Goal: Use online tool/utility: Utilize a website feature to perform a specific function

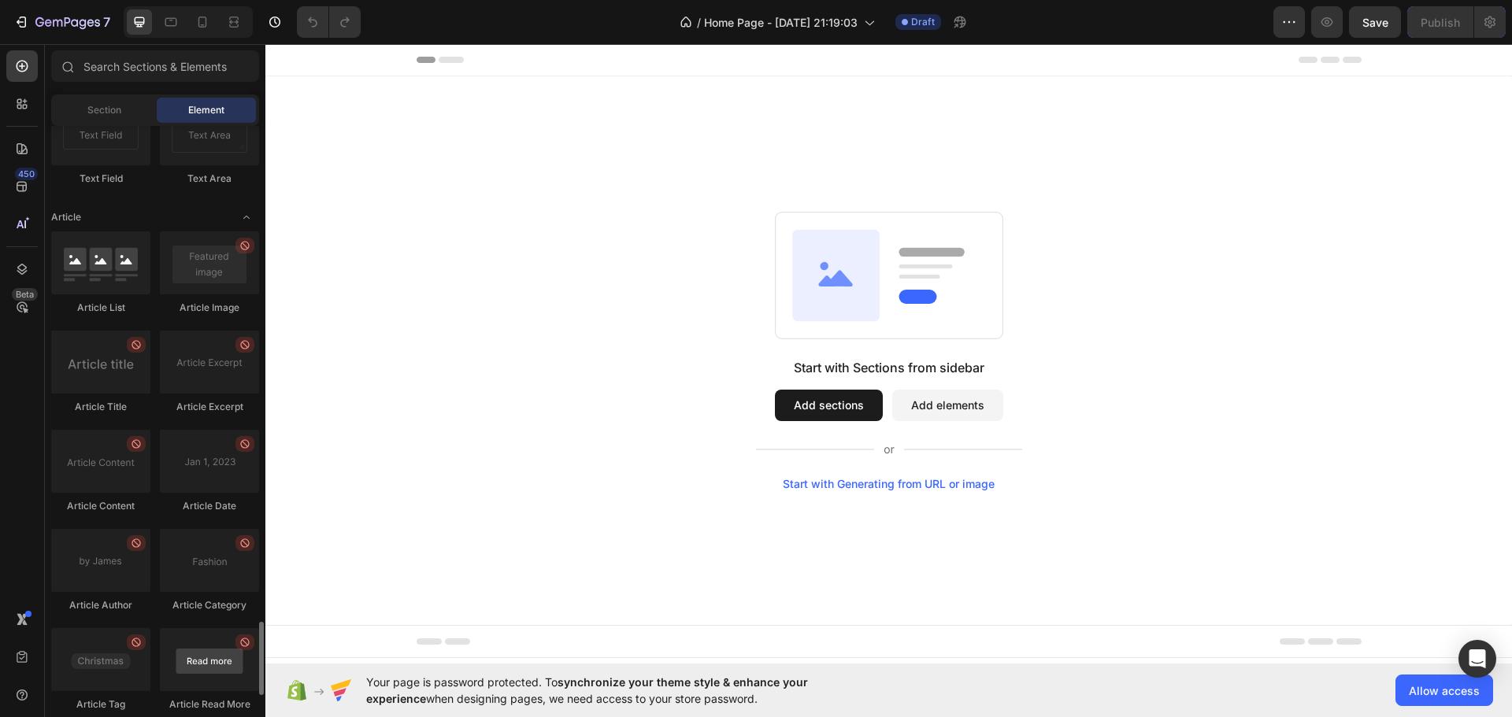
scroll to position [4079, 0]
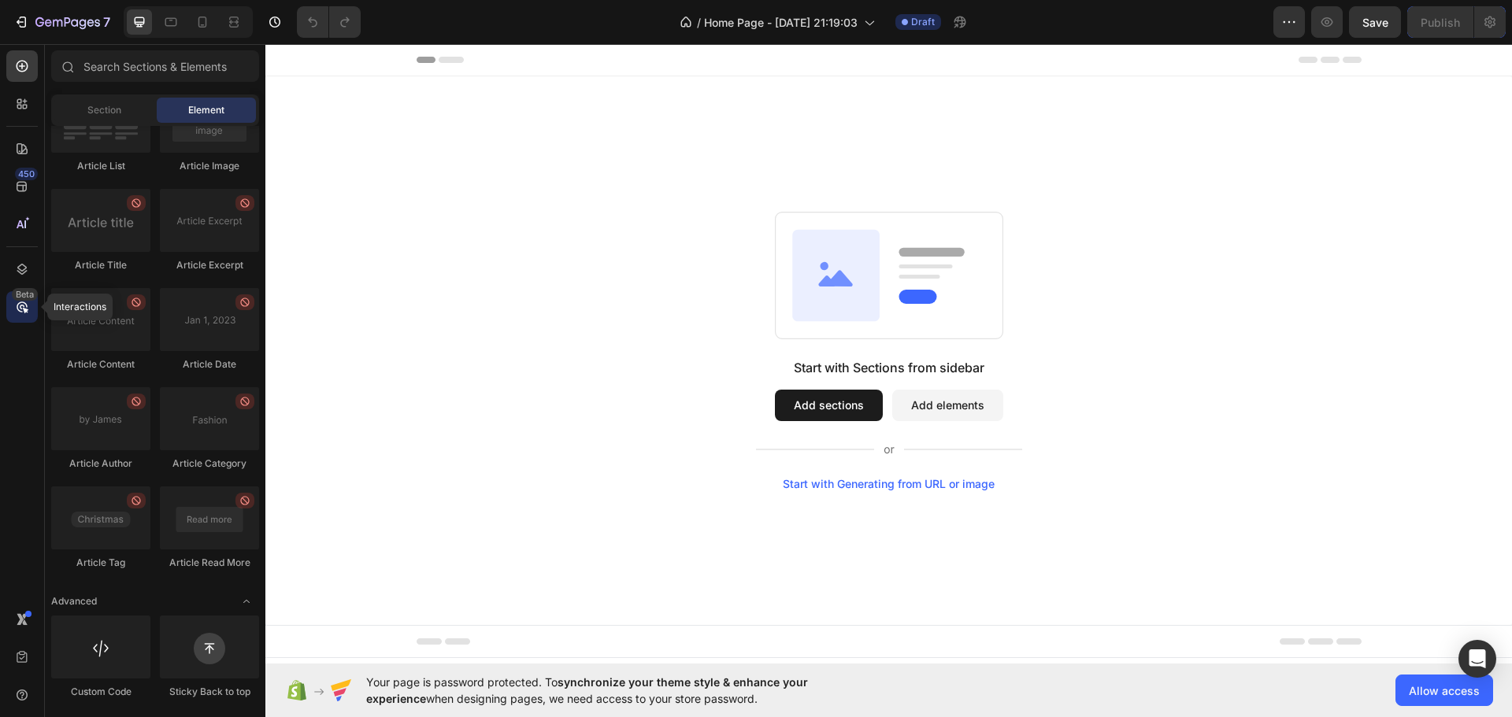
click at [23, 308] on icon at bounding box center [26, 311] width 6 height 6
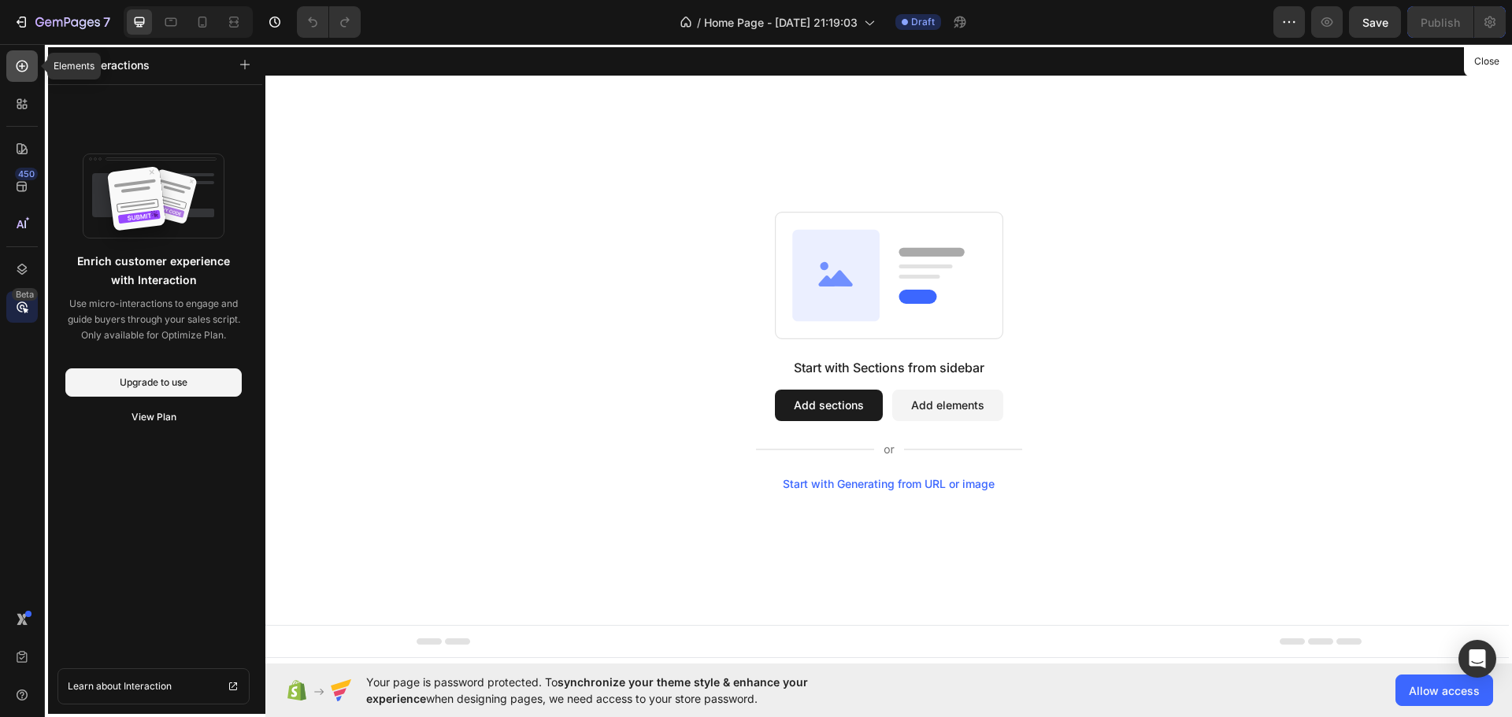
click at [23, 76] on div at bounding box center [21, 65] width 31 height 31
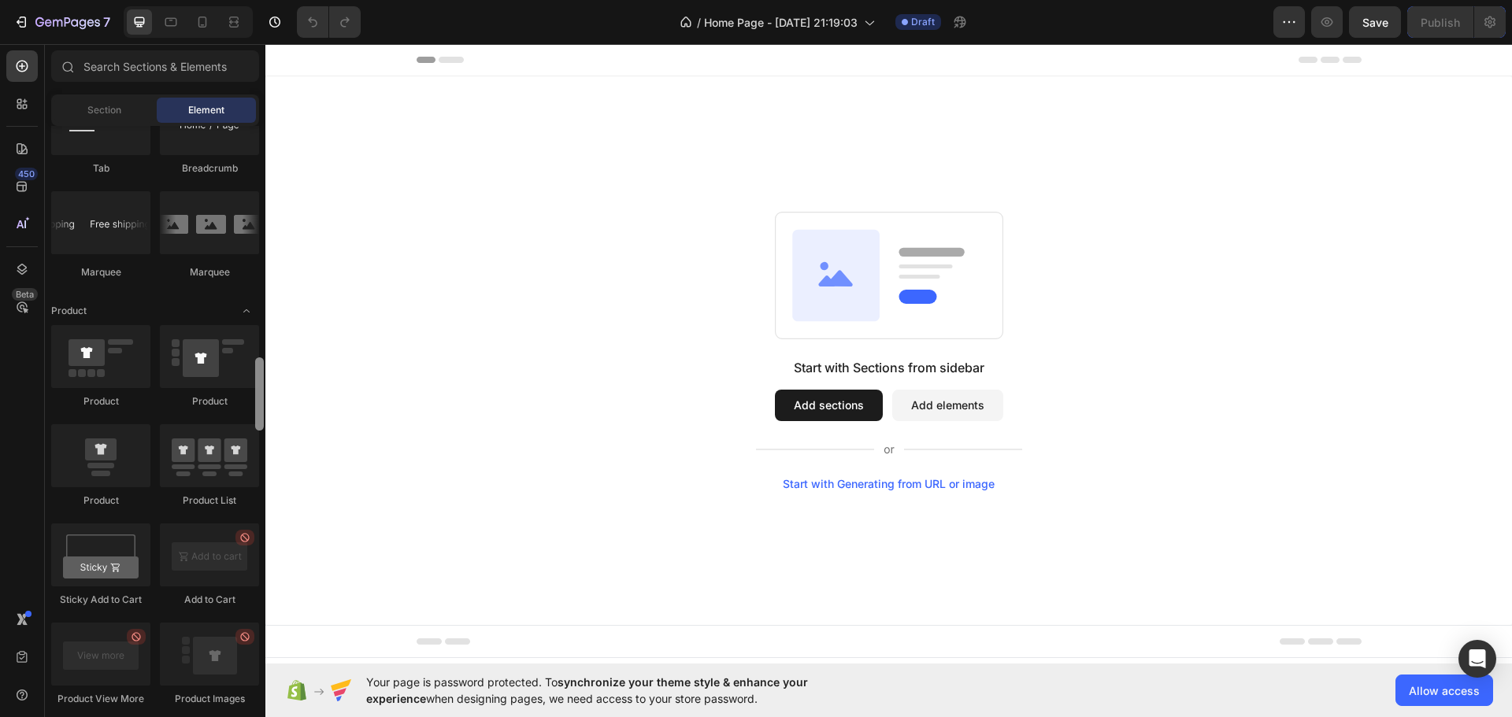
scroll to position [22, 0]
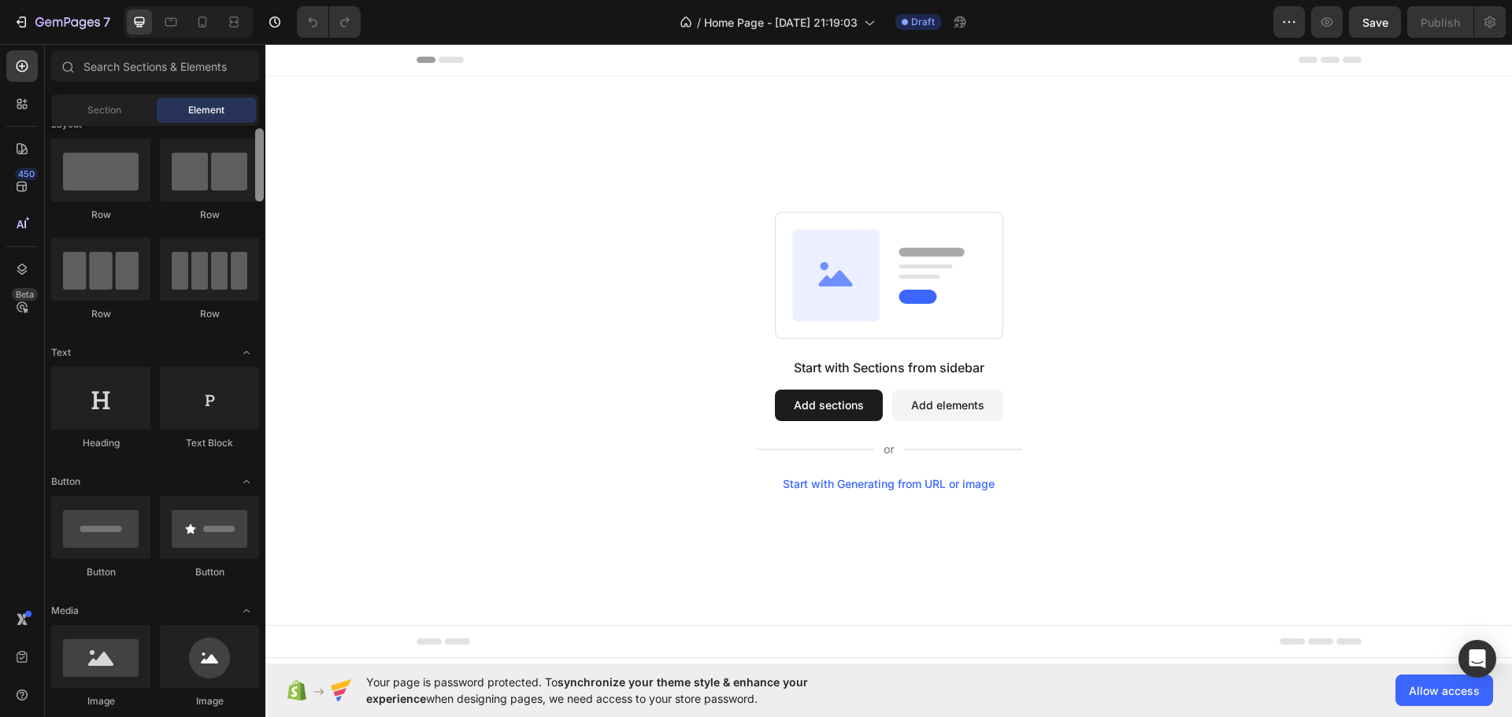
drag, startPoint x: 258, startPoint y: 581, endPoint x: 263, endPoint y: 159, distance: 422.1
click at [263, 159] on div at bounding box center [259, 164] width 9 height 73
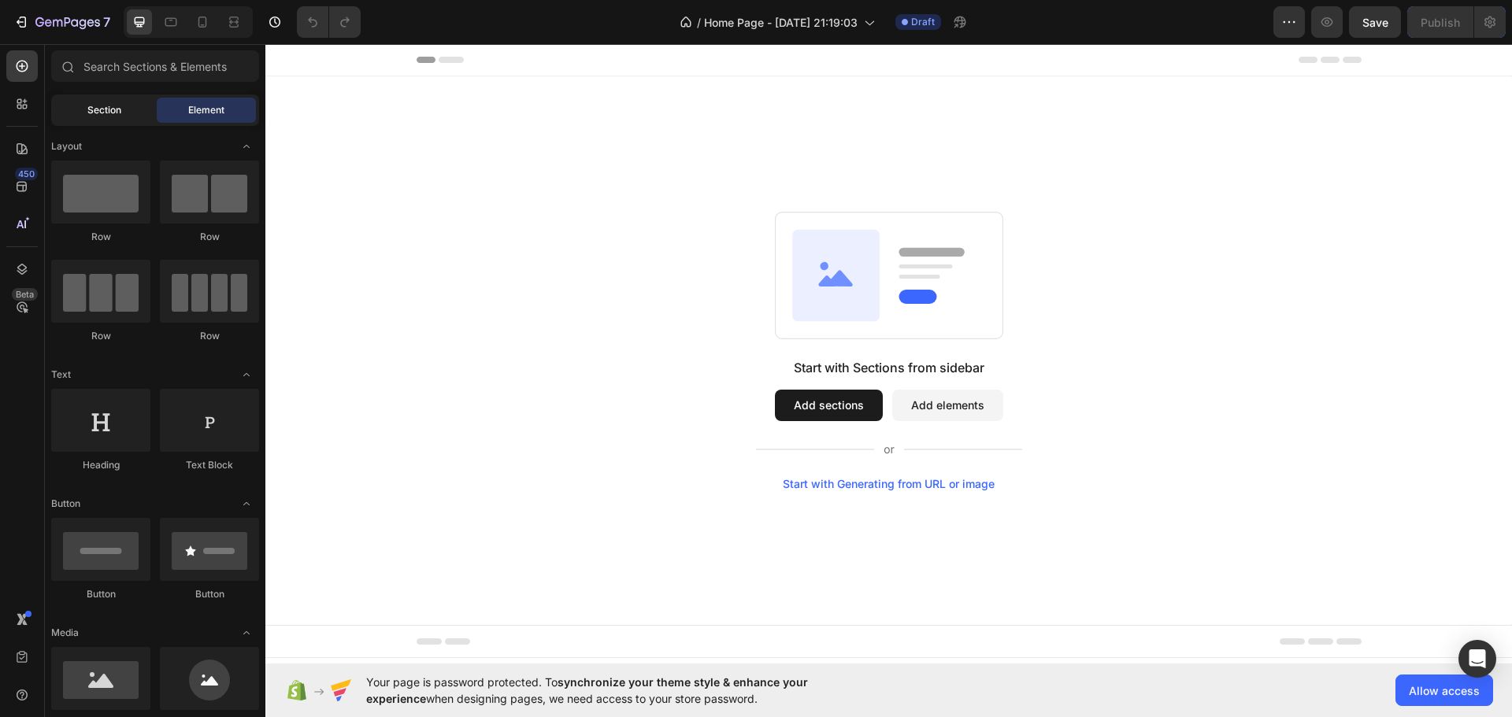
click at [102, 109] on span "Section" at bounding box center [104, 110] width 34 height 14
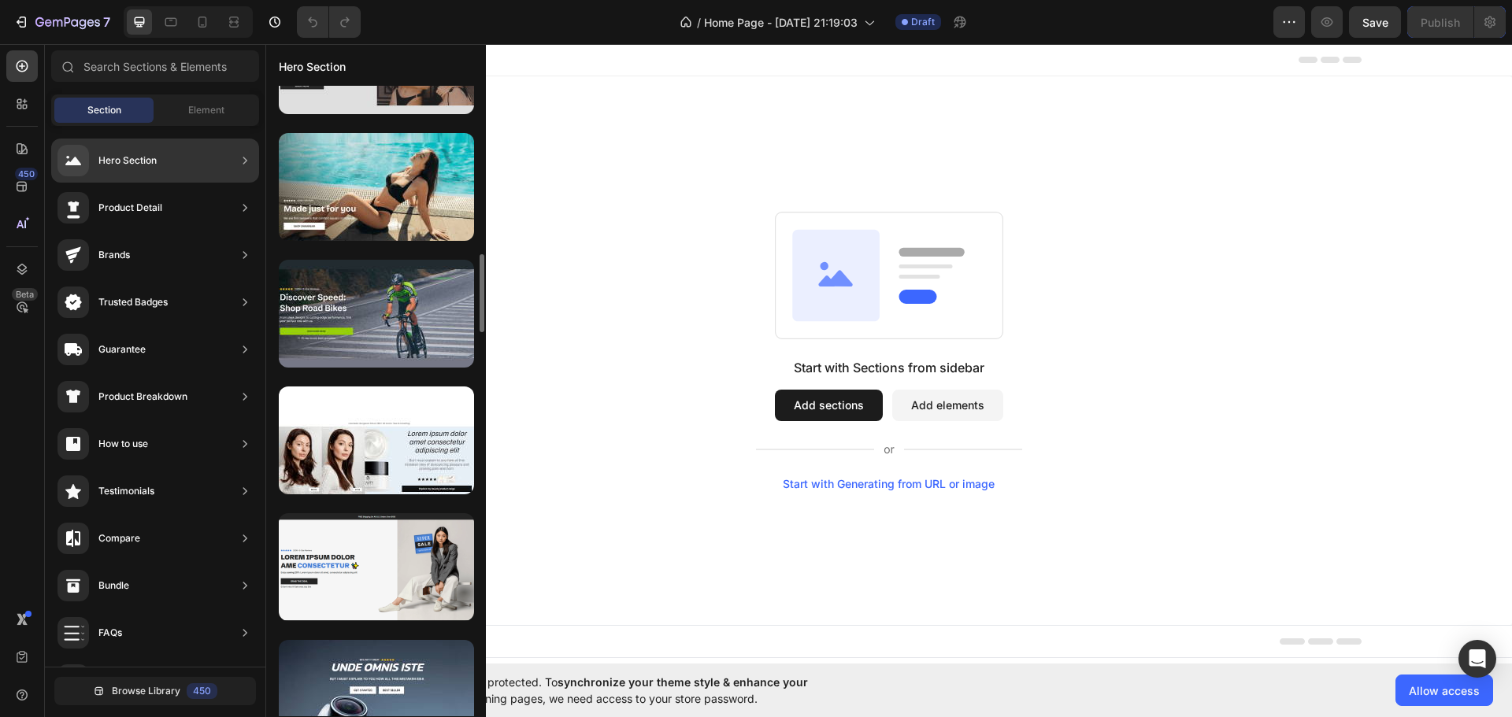
scroll to position [1116, 0]
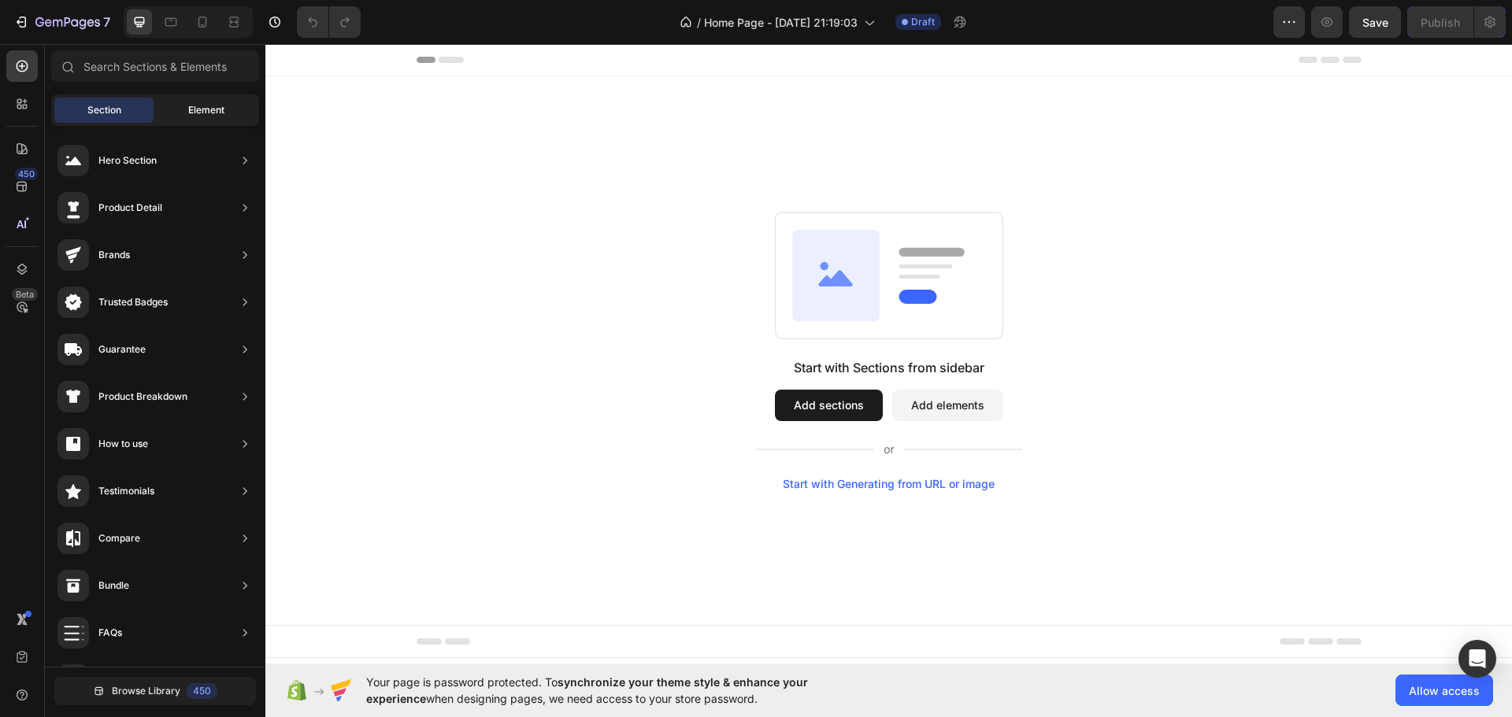
click at [185, 104] on div "Element" at bounding box center [206, 110] width 99 height 25
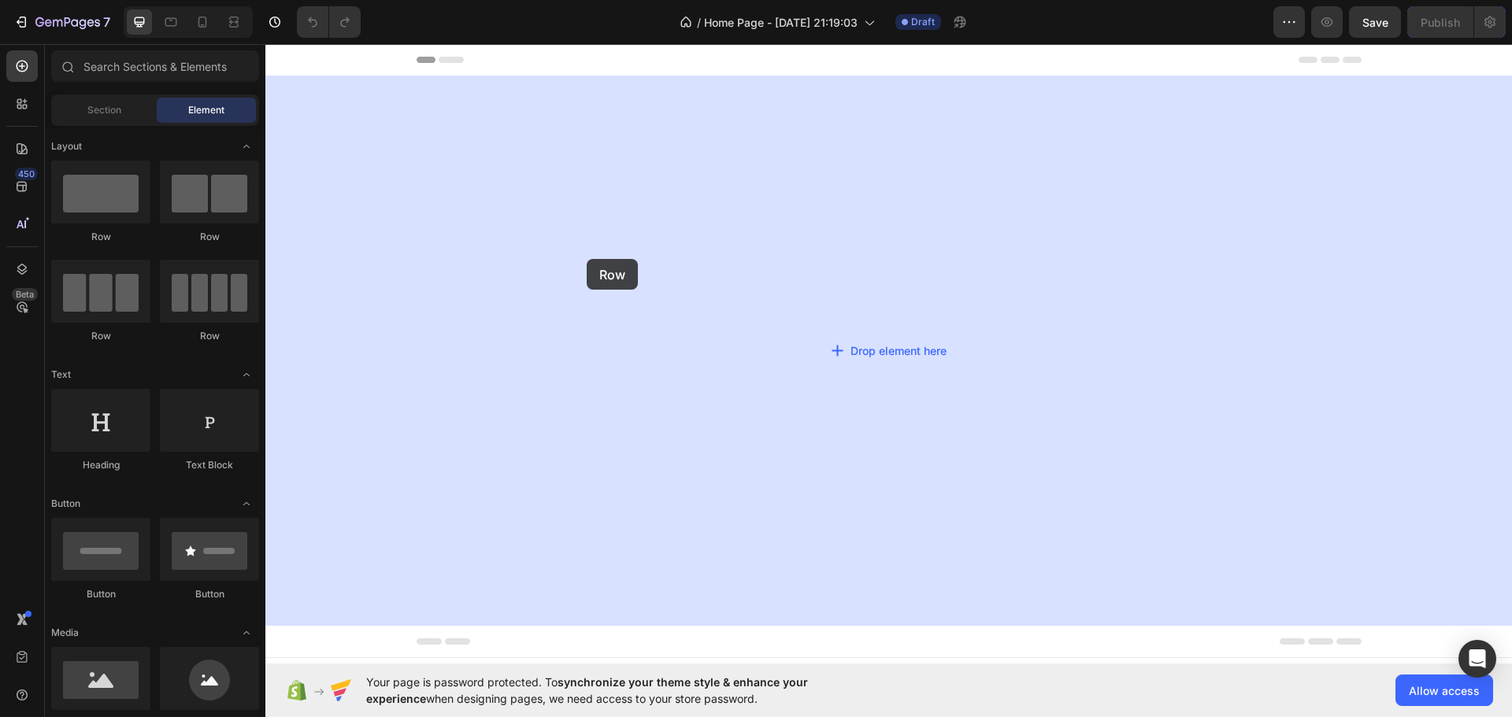
drag, startPoint x: 388, startPoint y: 235, endPoint x: 594, endPoint y: 261, distance: 207.1
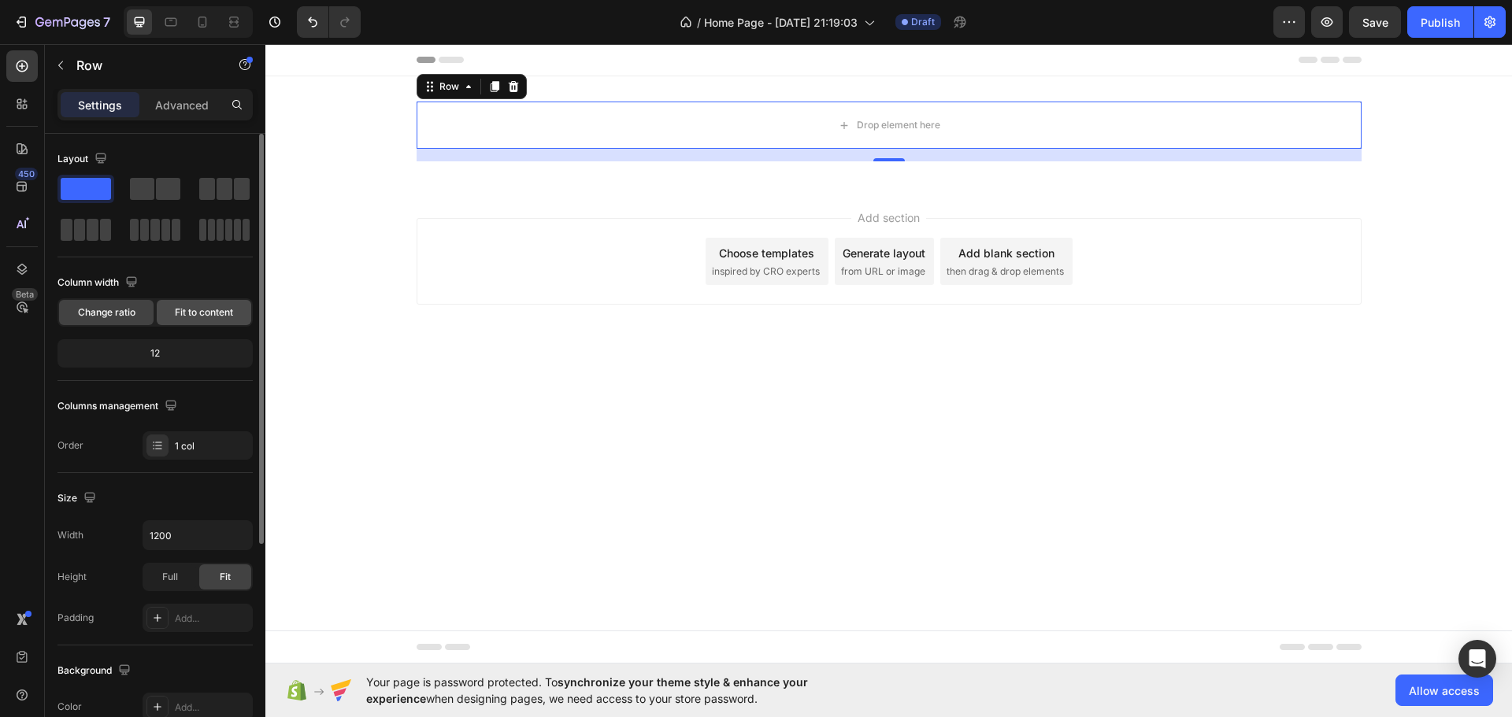
click at [210, 308] on span "Fit to content" at bounding box center [204, 313] width 58 height 14
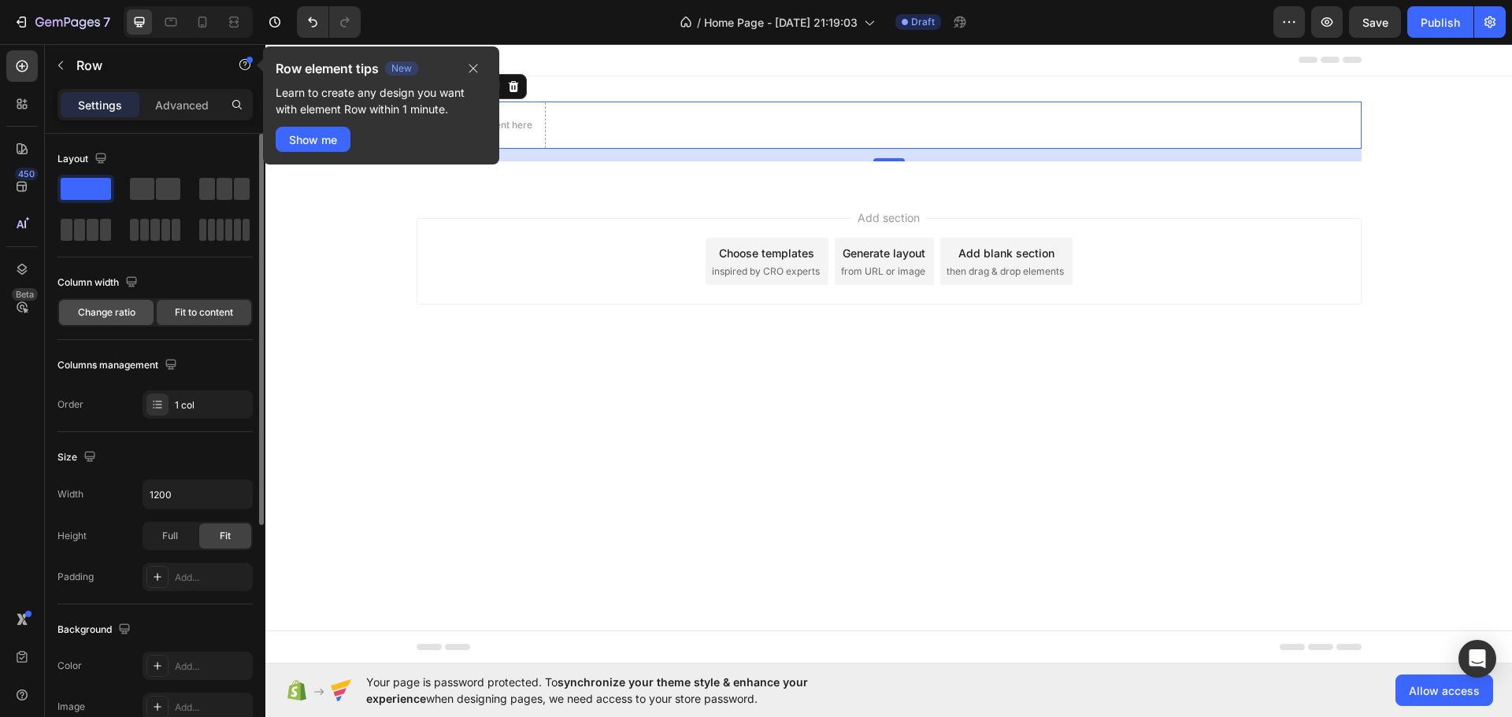
click at [100, 316] on span "Change ratio" at bounding box center [106, 313] width 57 height 14
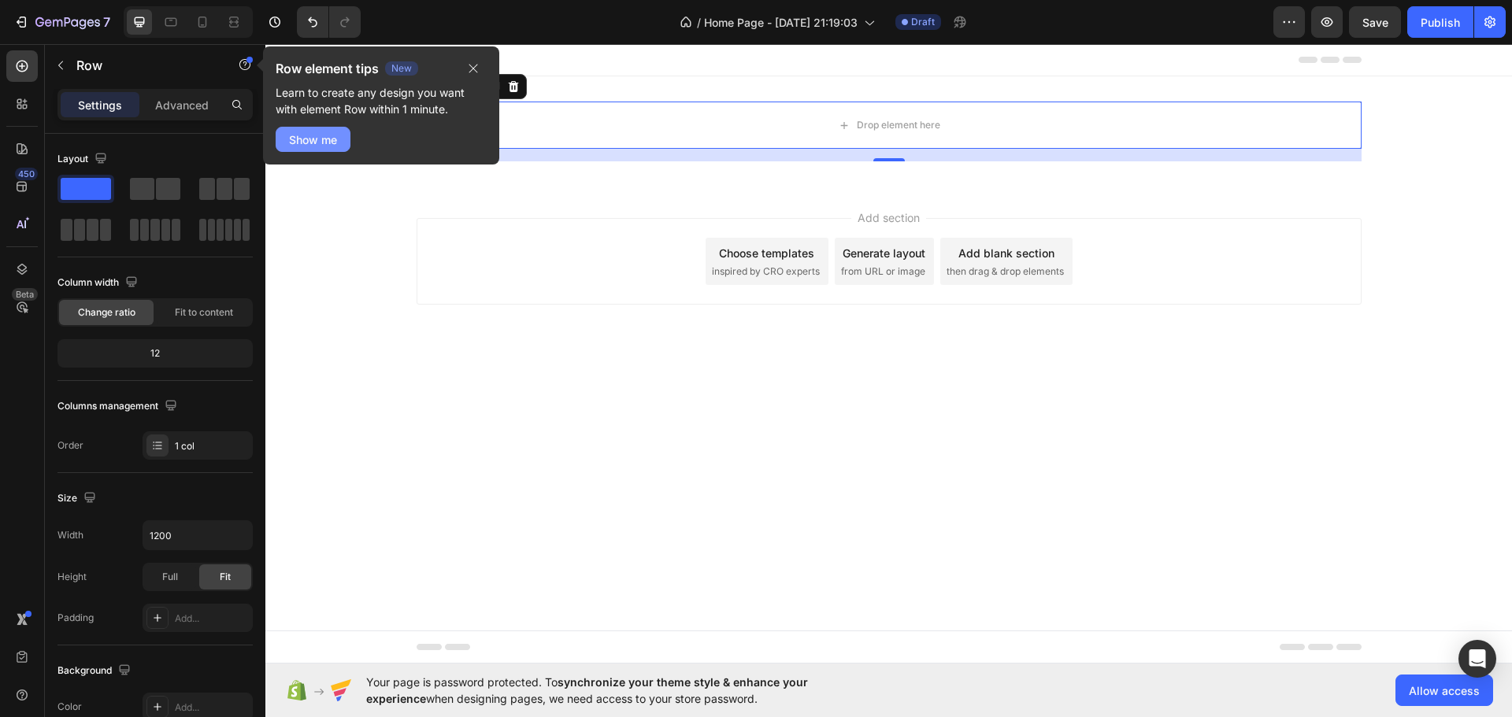
click at [324, 143] on div "Show me" at bounding box center [313, 140] width 48 height 17
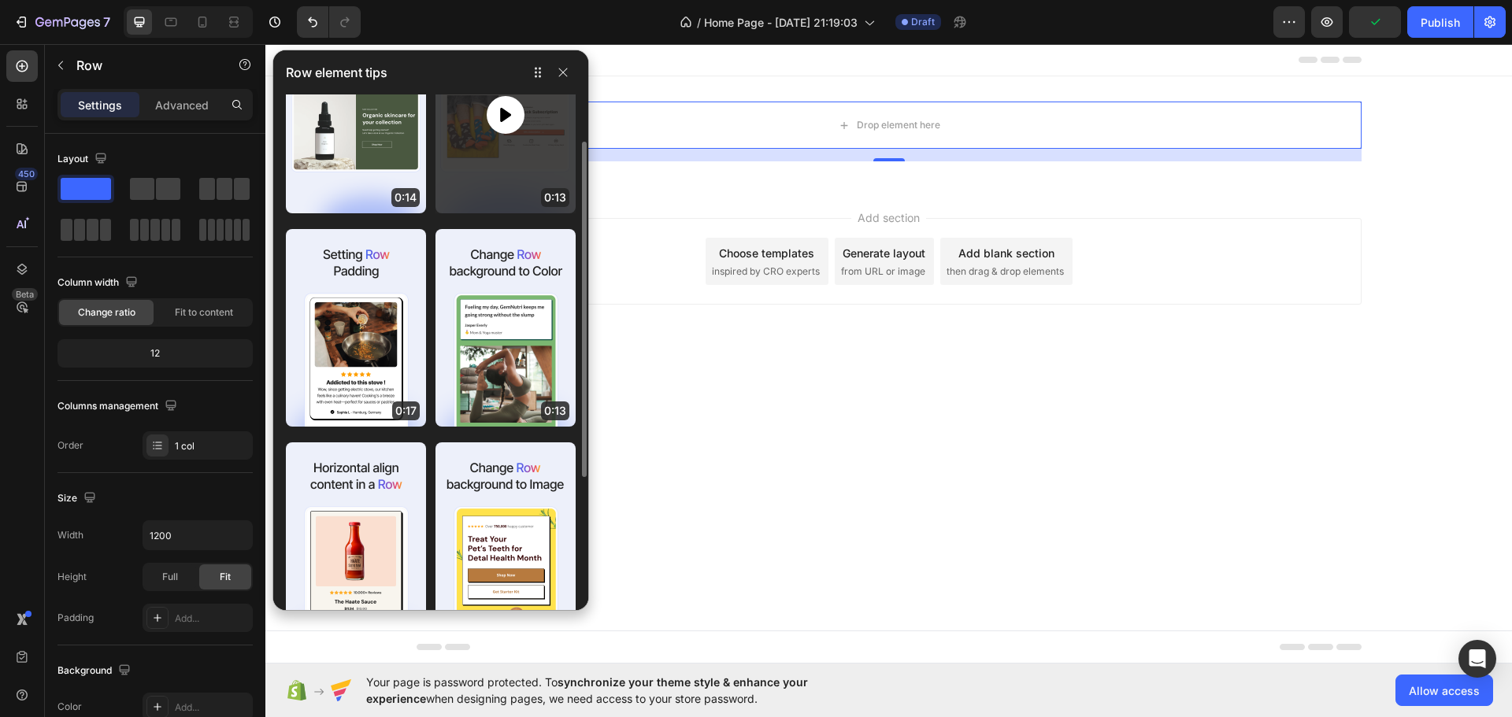
scroll to position [0, 0]
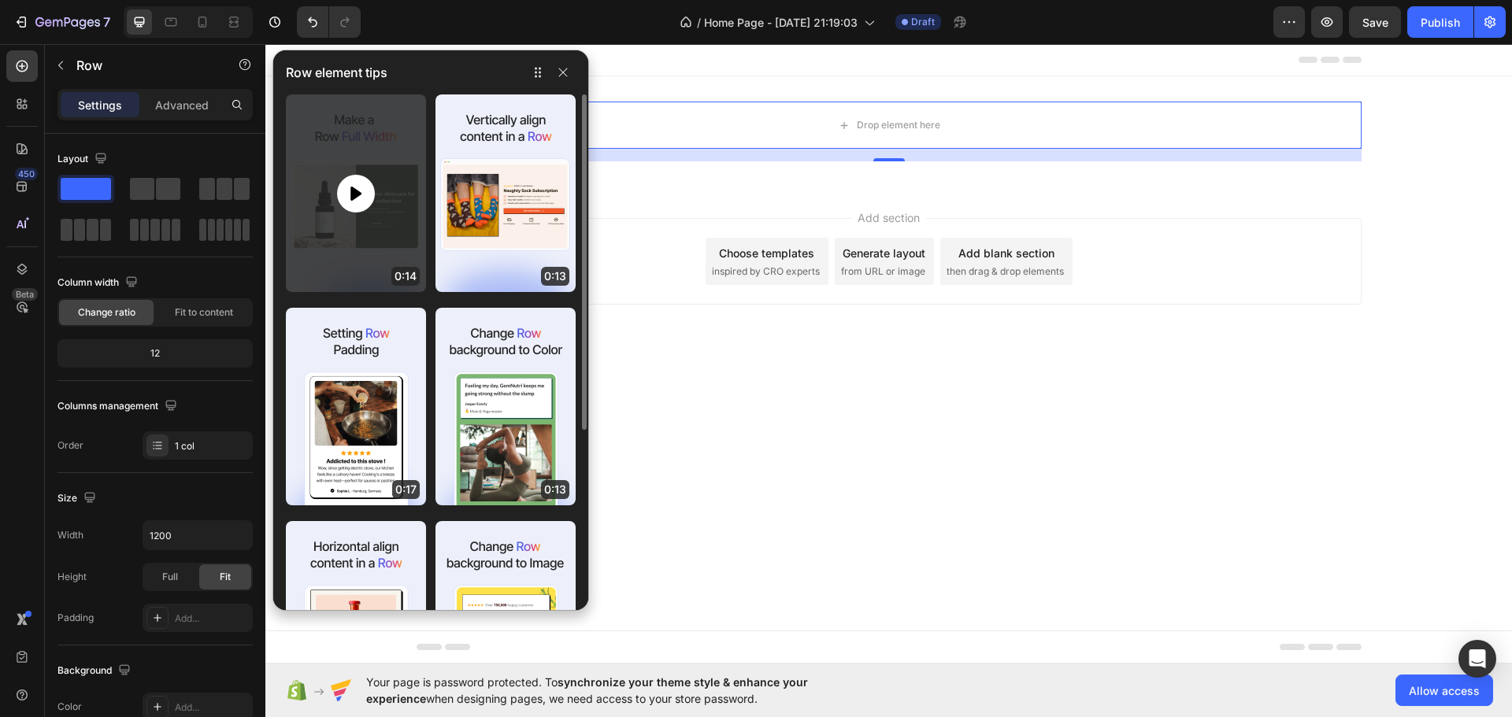
click at [350, 191] on icon at bounding box center [355, 193] width 19 height 19
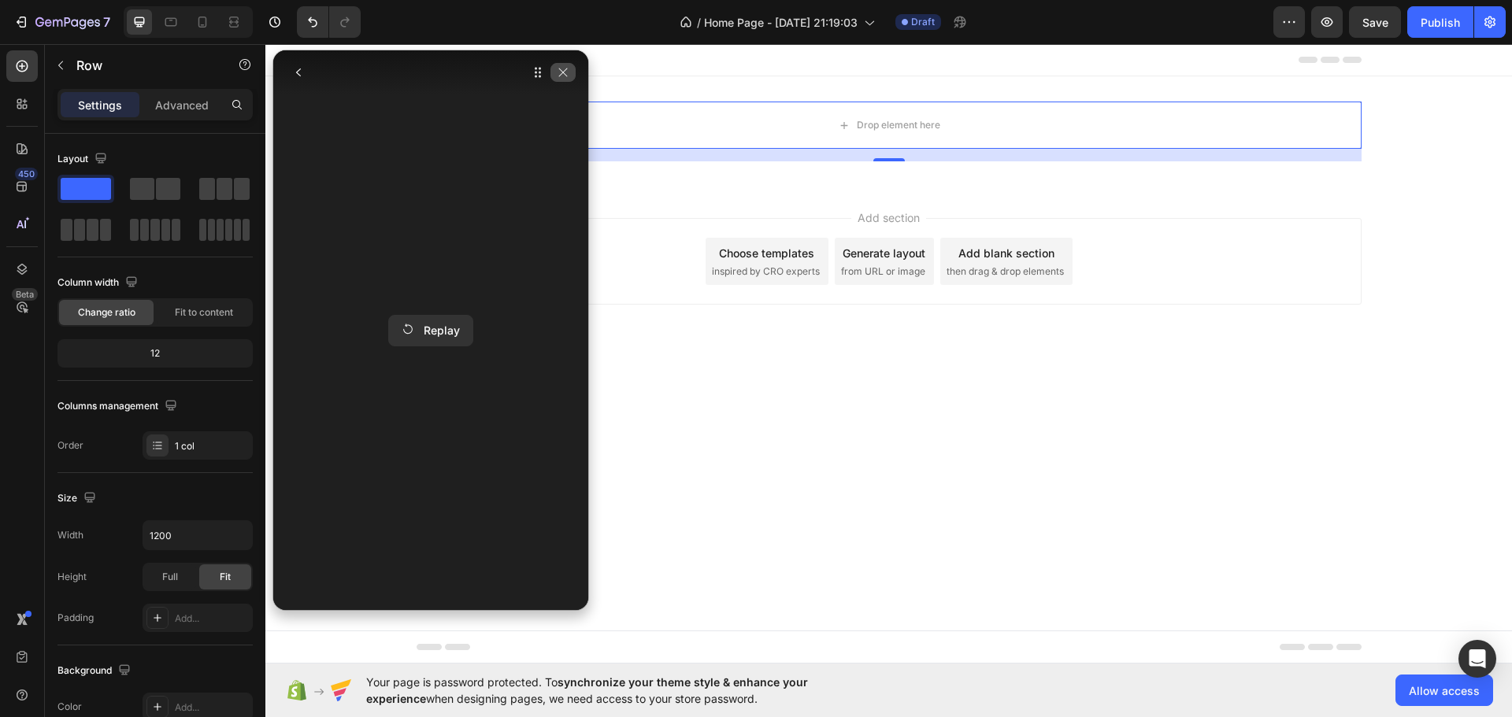
click at [563, 67] on icon "button" at bounding box center [563, 72] width 13 height 13
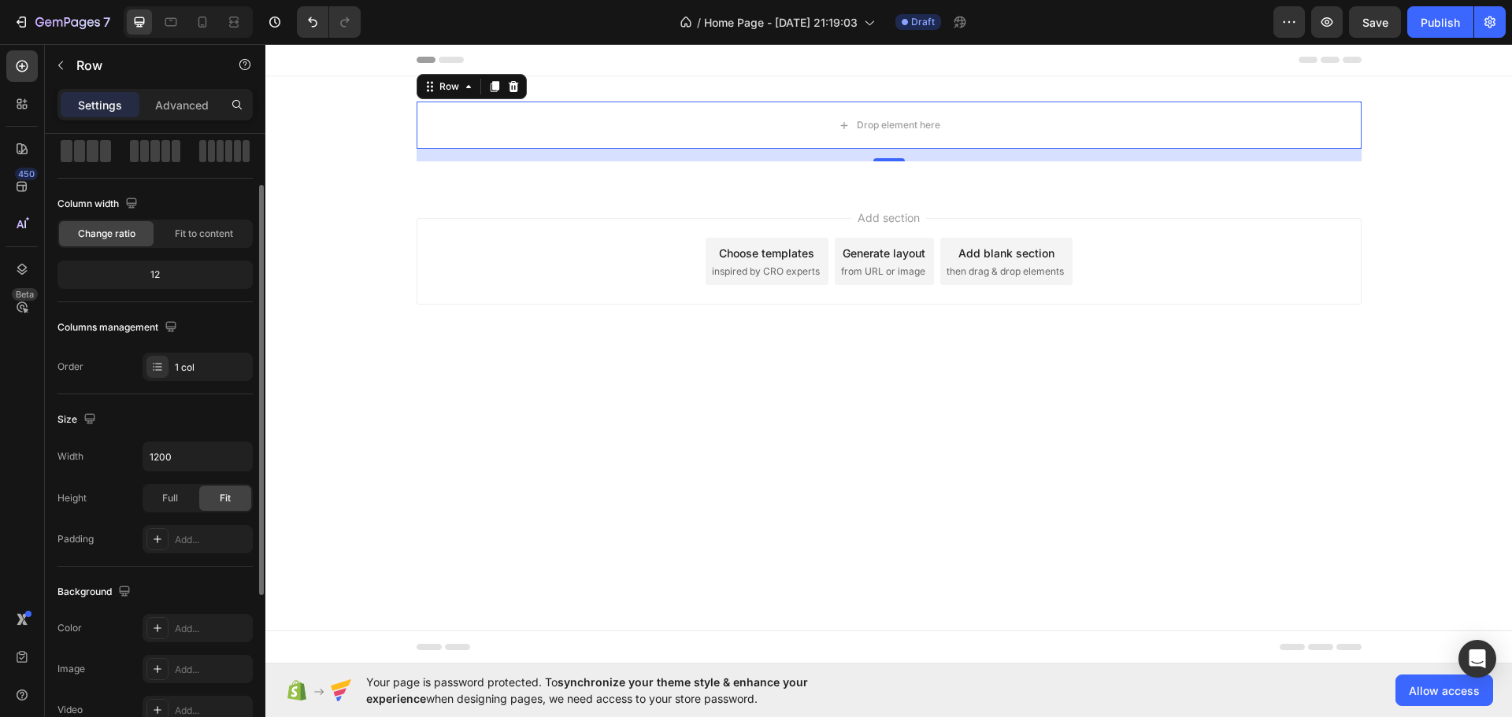
scroll to position [157, 0]
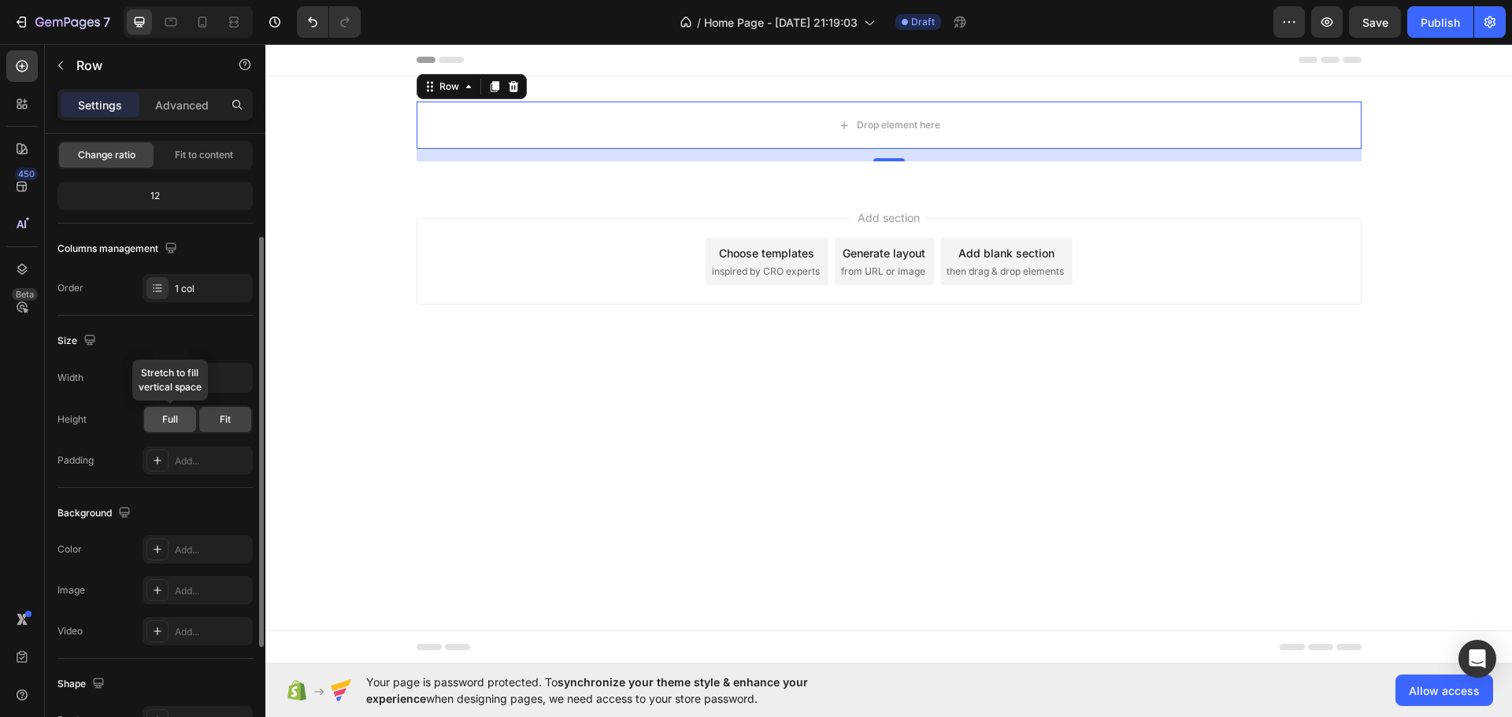
click at [157, 408] on div "Full" at bounding box center [170, 419] width 52 height 25
click at [220, 415] on span "Fit" at bounding box center [225, 420] width 11 height 14
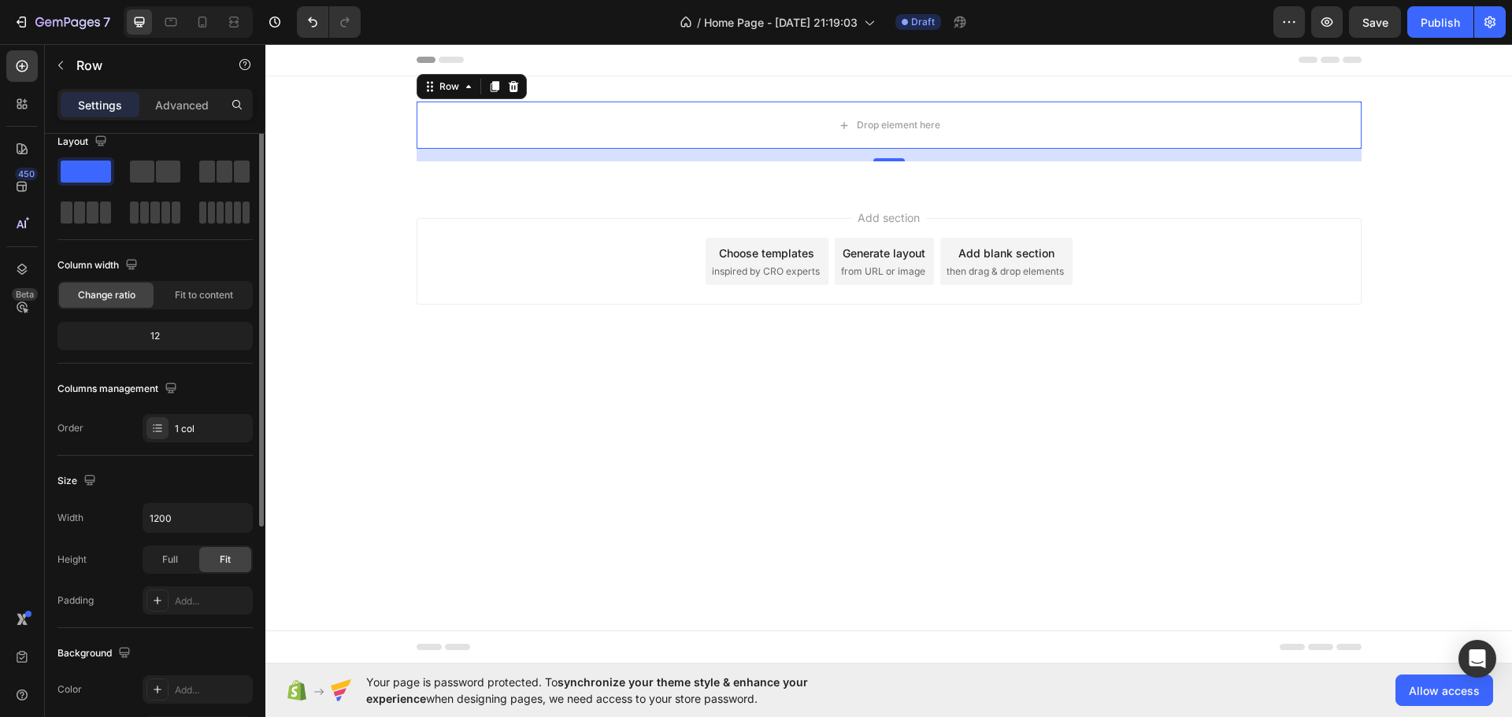
scroll to position [0, 0]
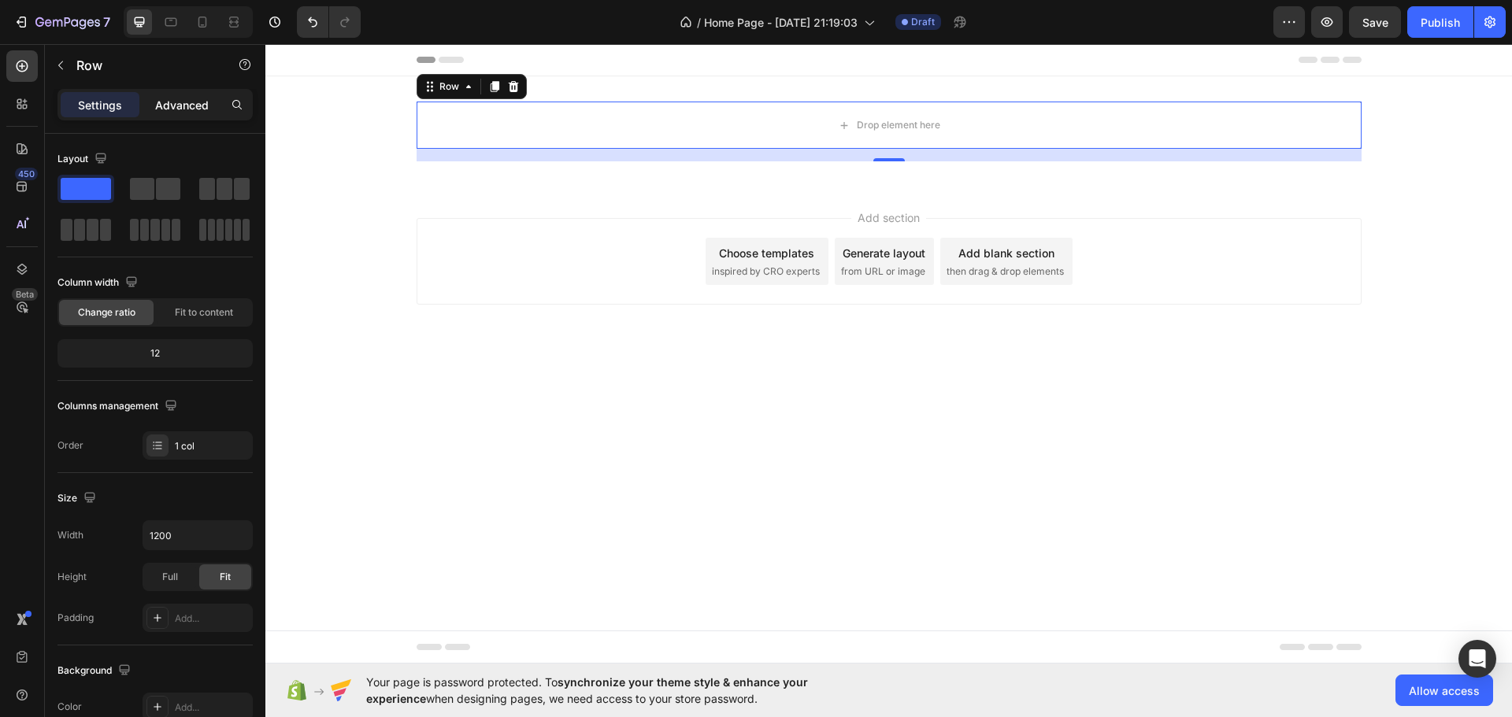
click at [150, 104] on div "Advanced" at bounding box center [182, 104] width 79 height 25
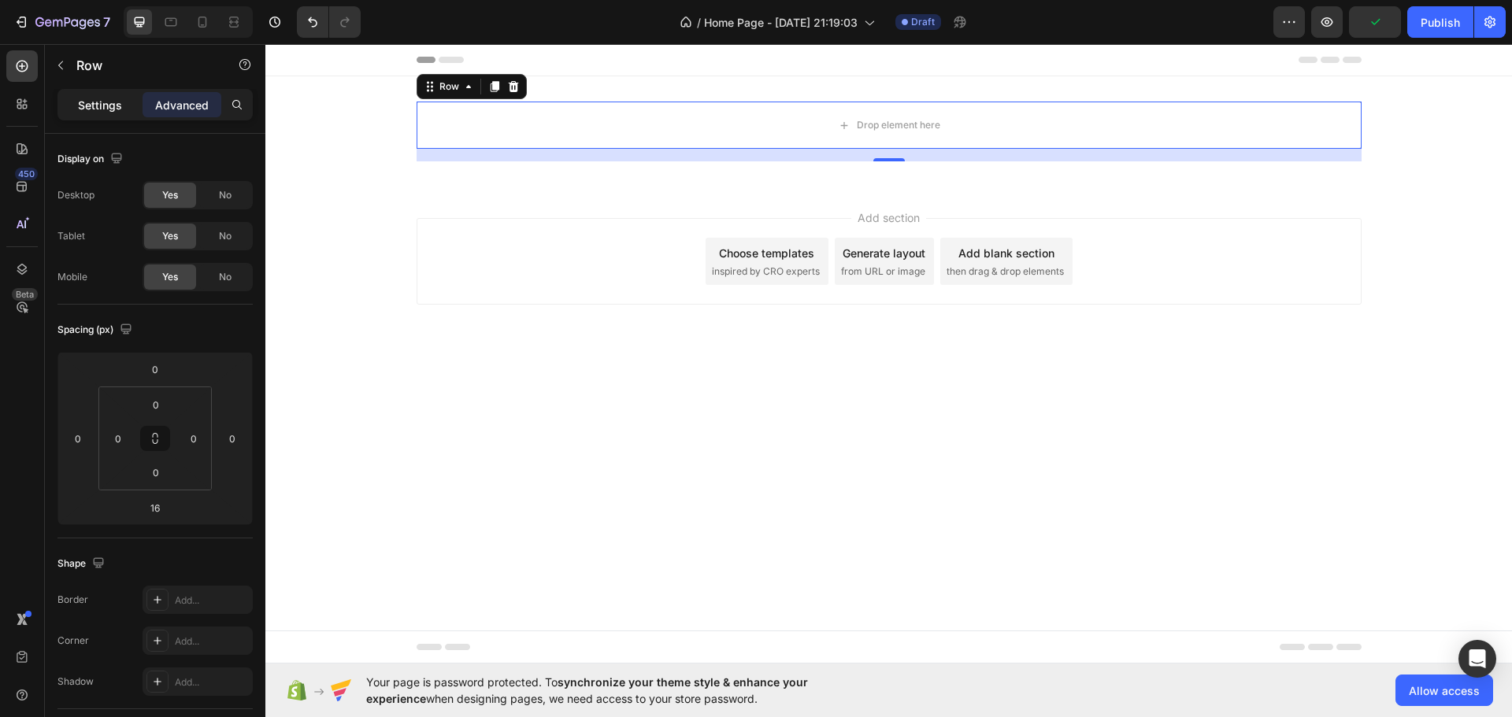
click at [102, 100] on p "Settings" at bounding box center [100, 105] width 44 height 17
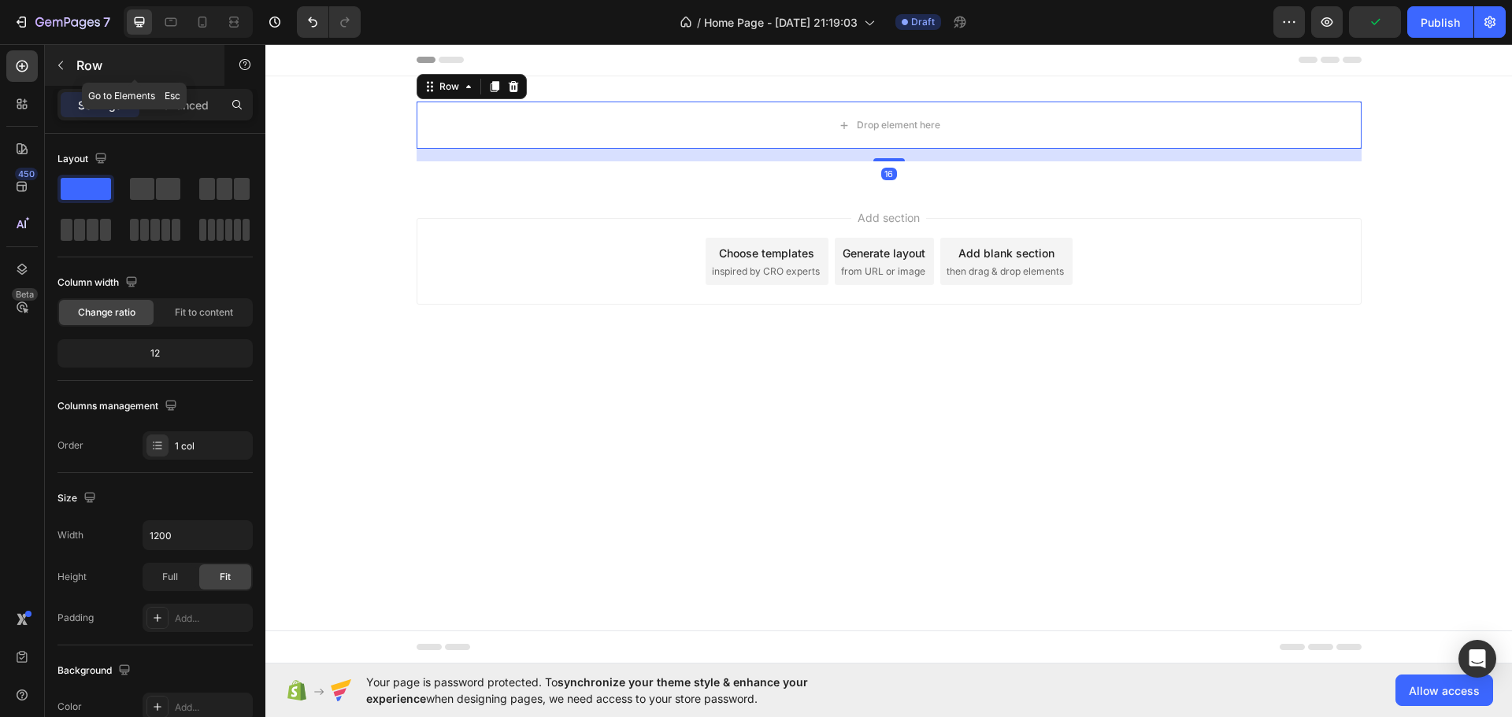
click at [61, 65] on icon "button" at bounding box center [60, 65] width 13 height 13
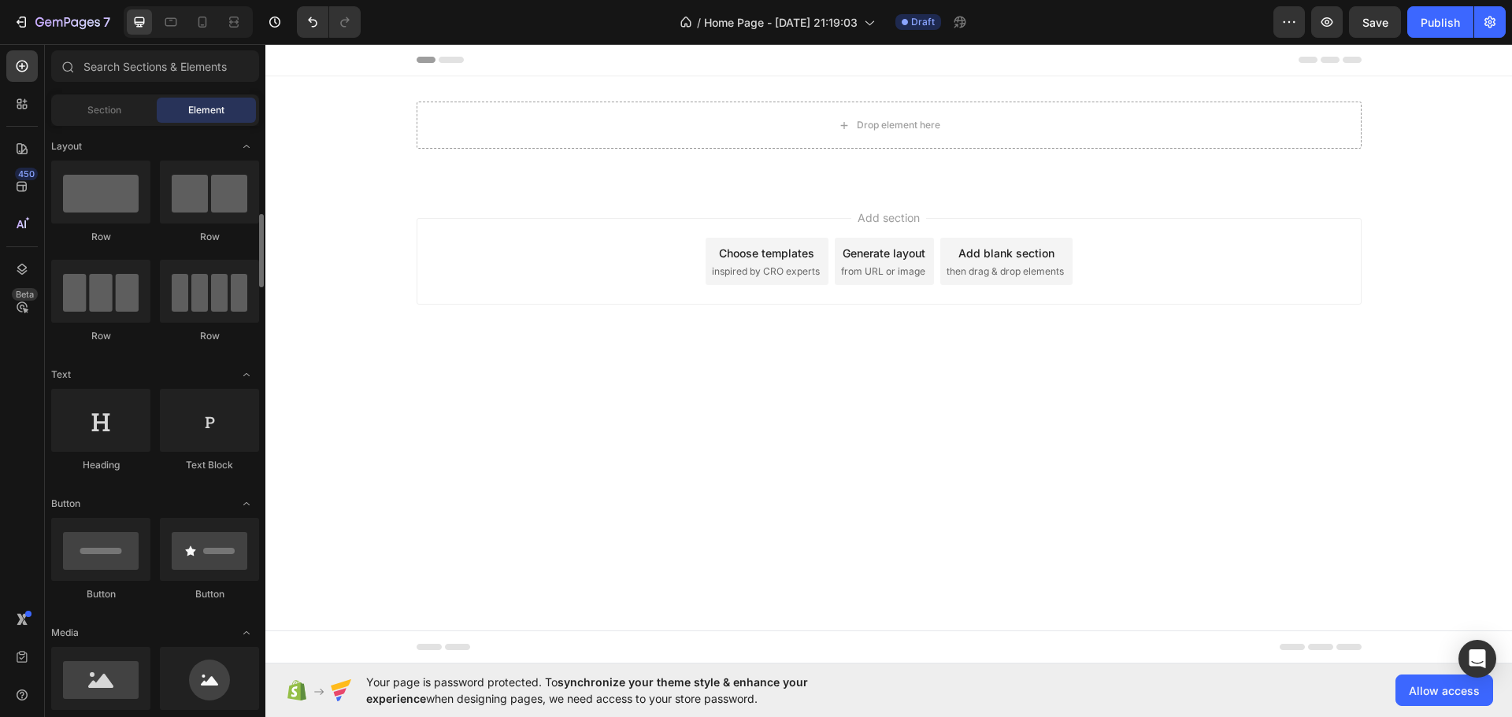
scroll to position [157, 0]
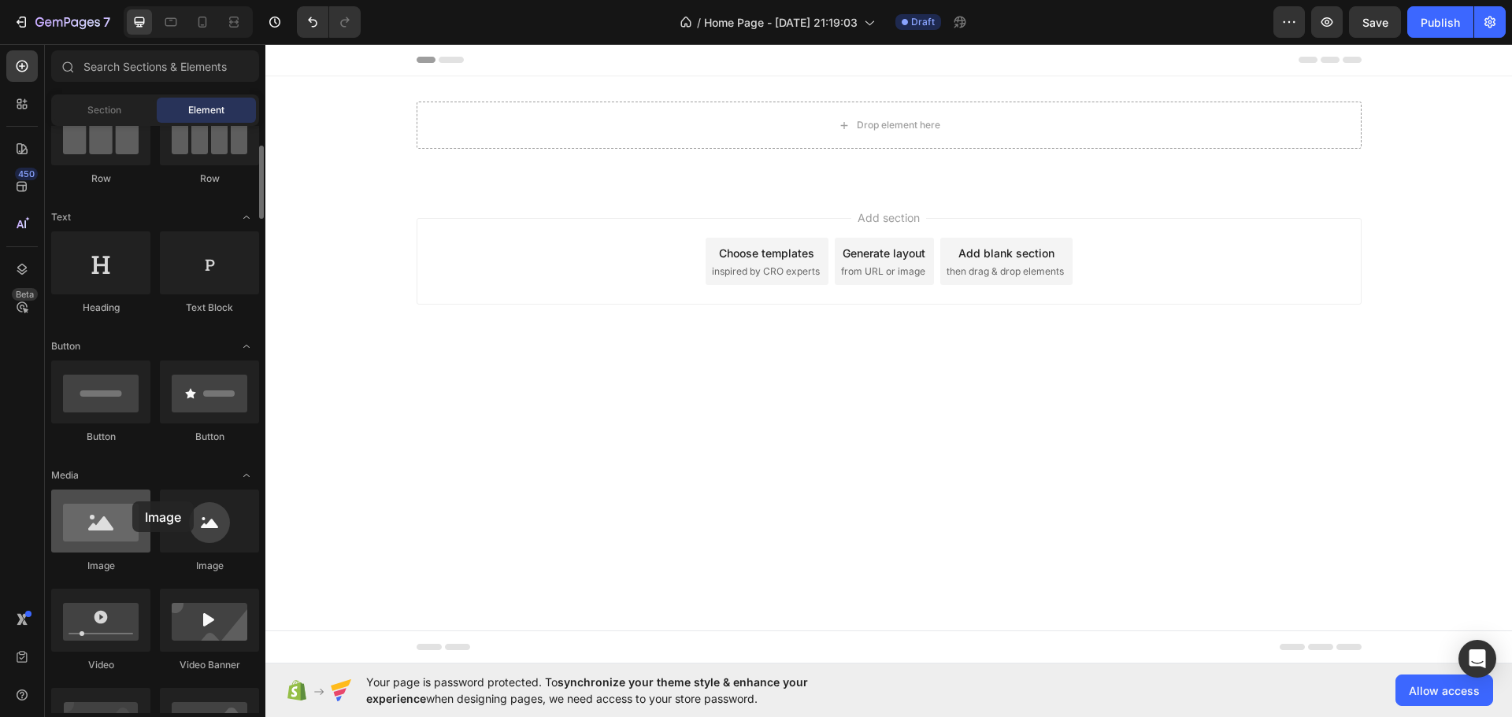
drag, startPoint x: 124, startPoint y: 533, endPoint x: 104, endPoint y: 513, distance: 28.4
click at [102, 517] on div at bounding box center [100, 521] width 99 height 63
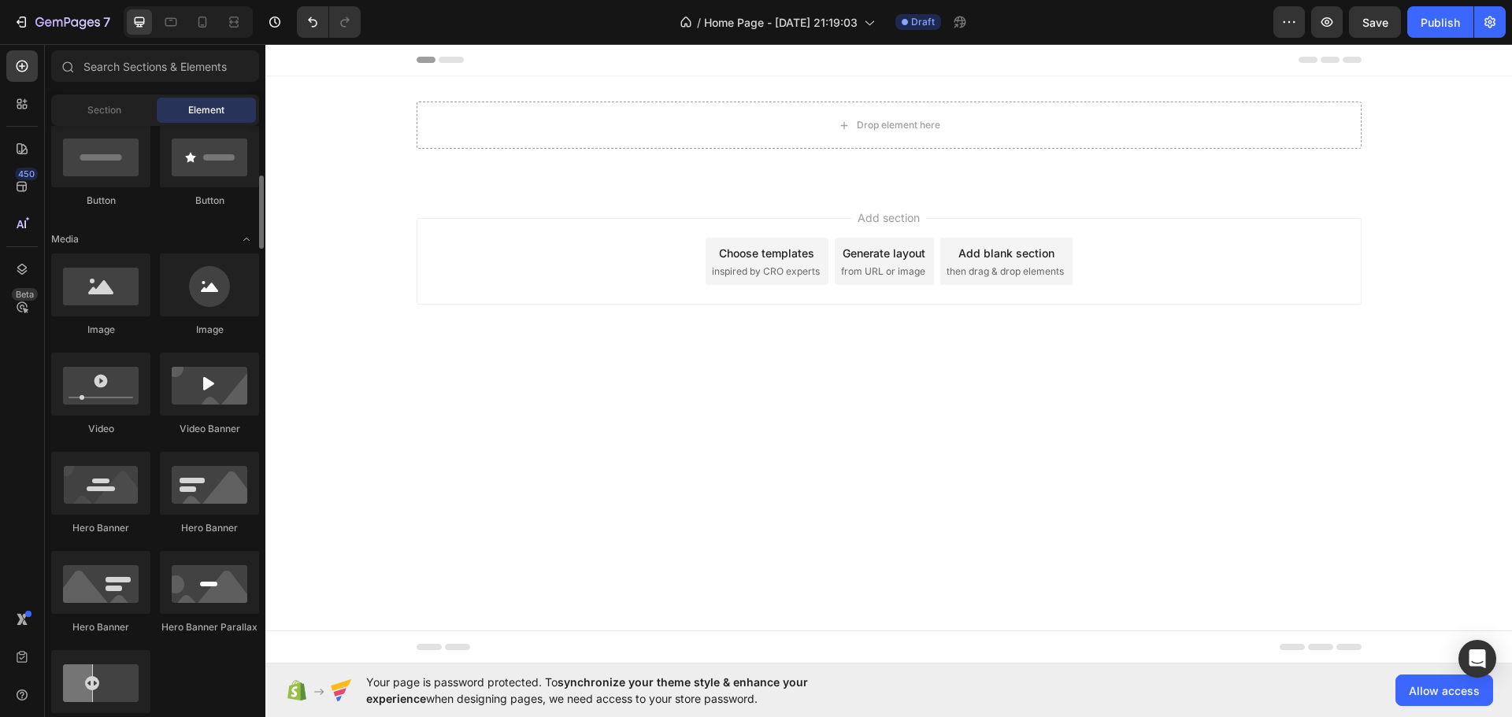
scroll to position [551, 0]
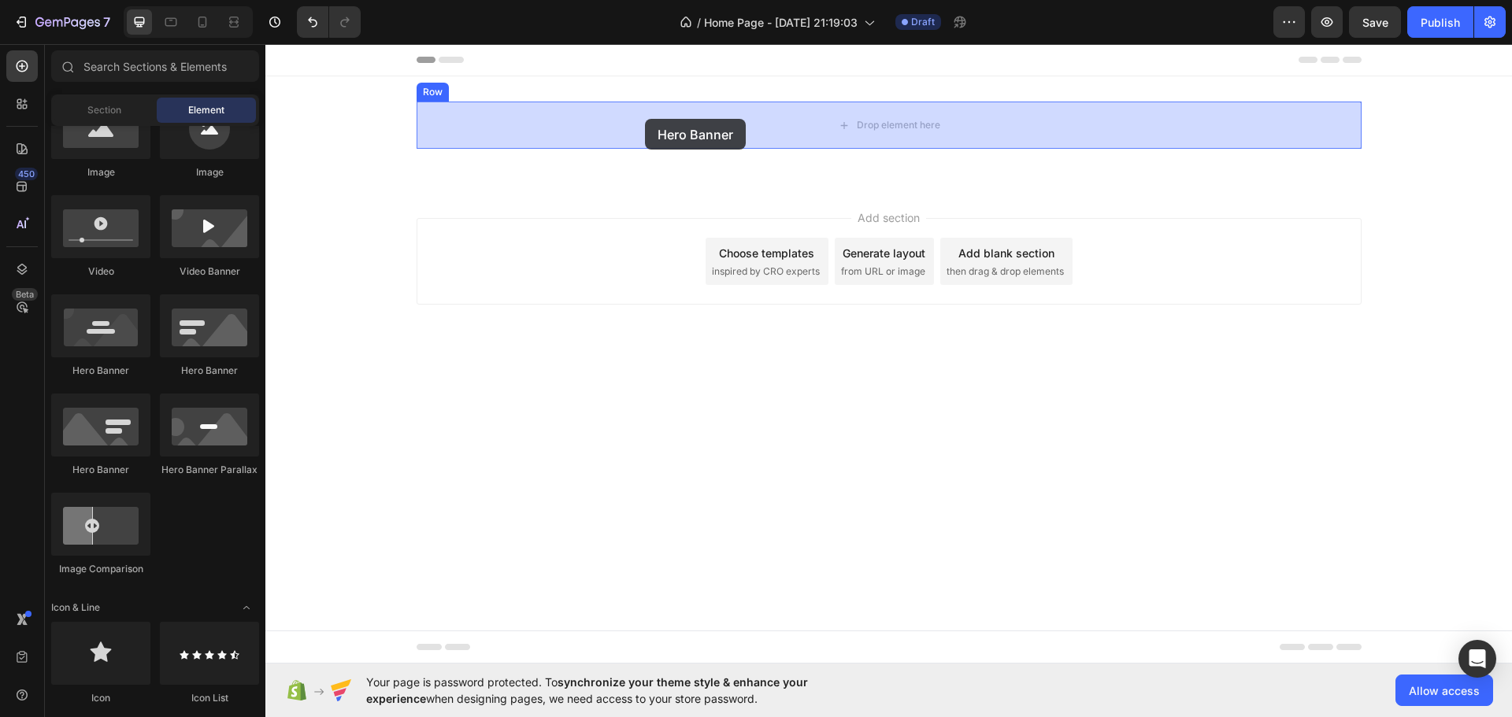
drag, startPoint x: 480, startPoint y: 388, endPoint x: 645, endPoint y: 119, distance: 316.0
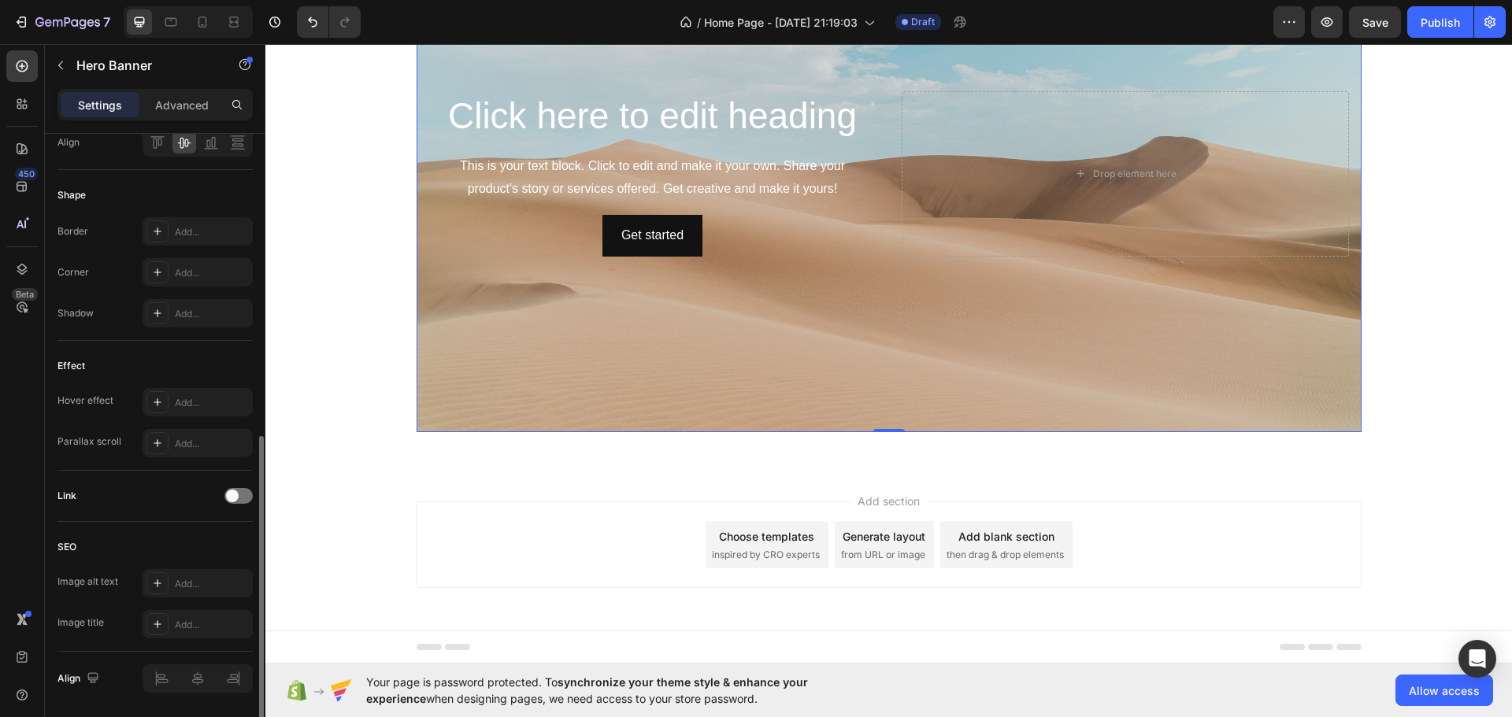
scroll to position [681, 0]
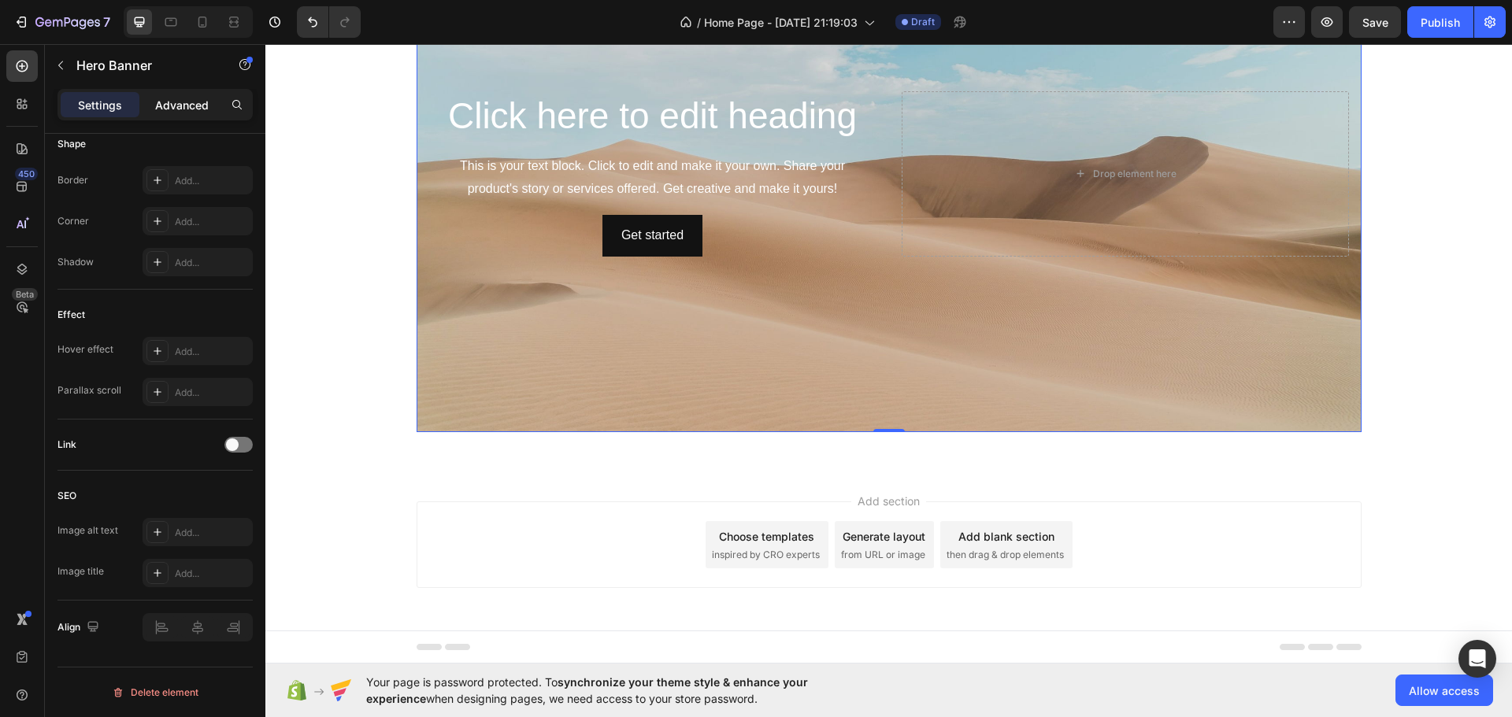
click at [179, 105] on p "Advanced" at bounding box center [182, 105] width 54 height 17
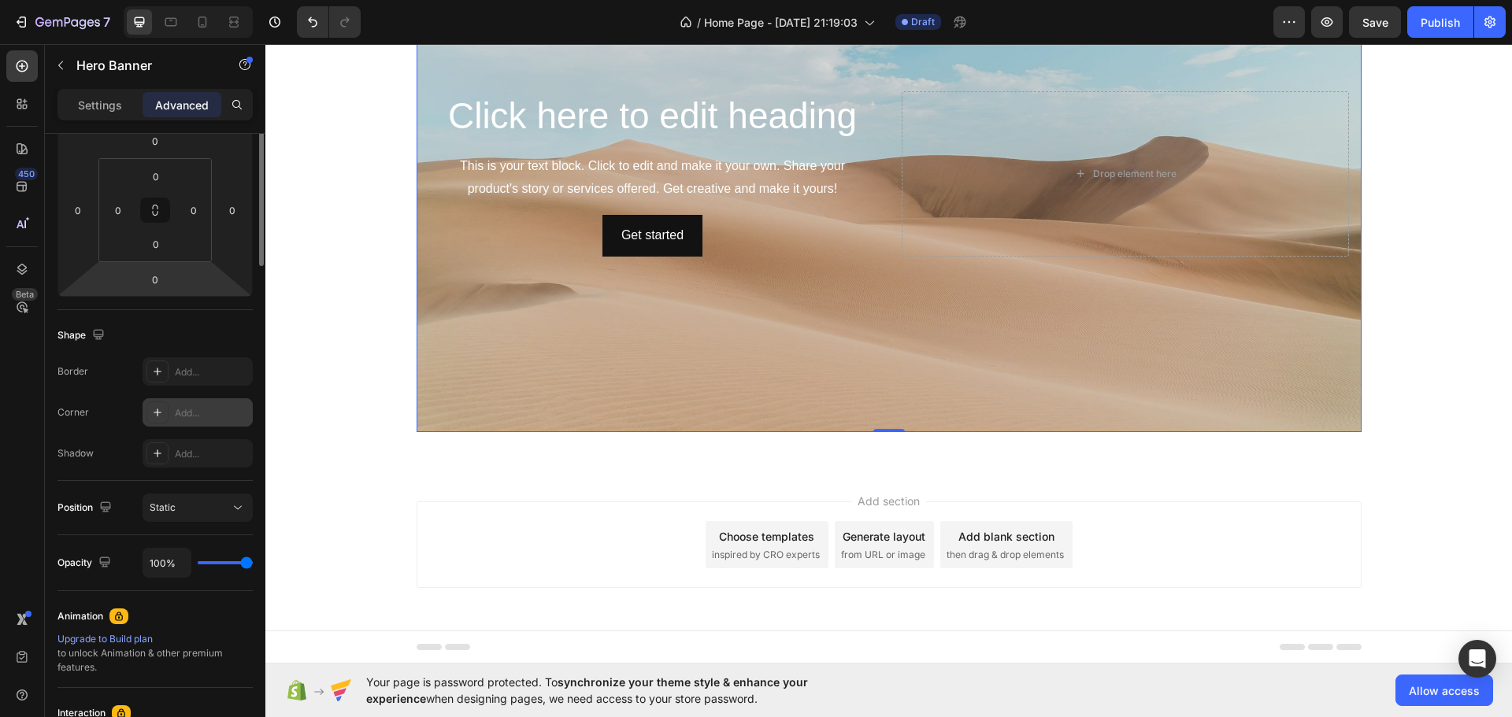
scroll to position [0, 0]
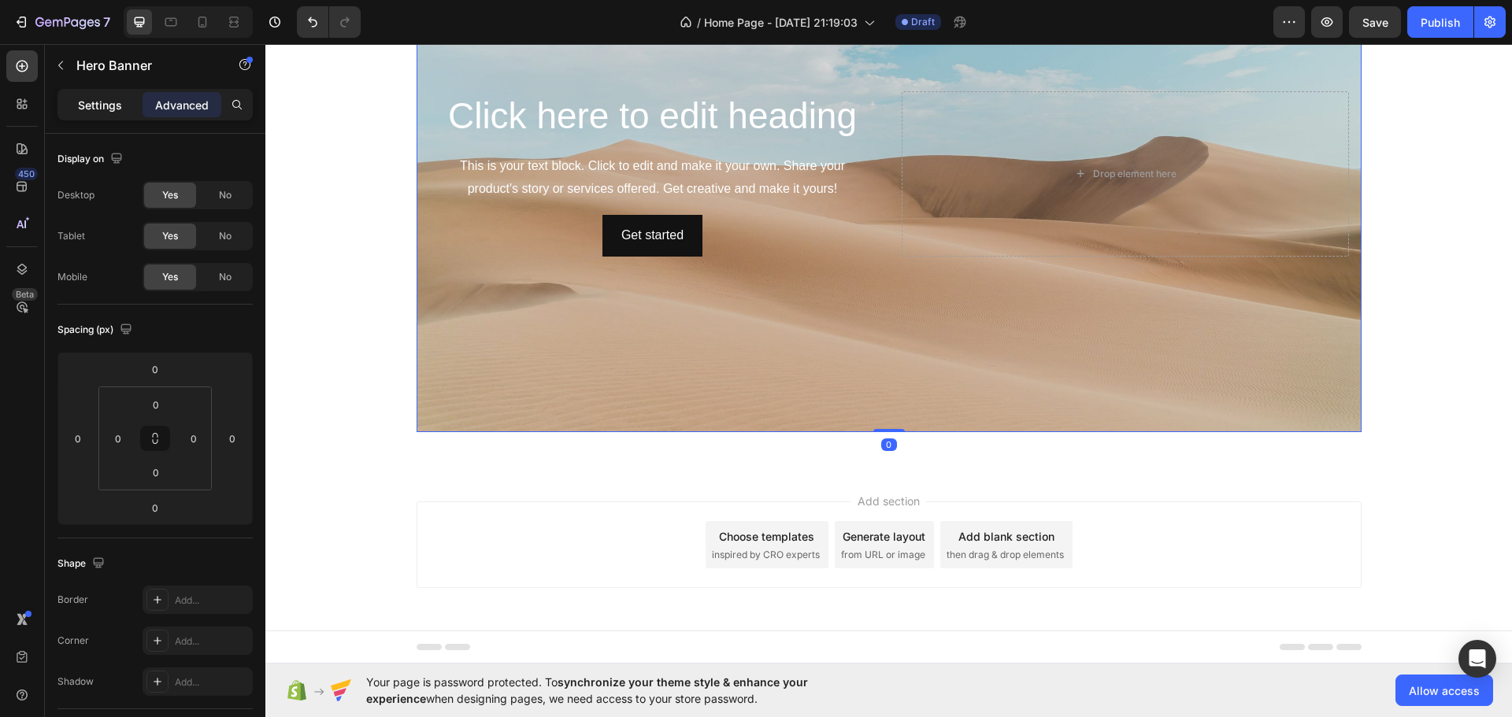
click at [102, 95] on div "Settings" at bounding box center [100, 104] width 79 height 25
